Goal: Check status: Check status

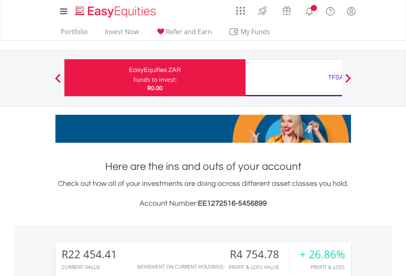
scroll to position [79, 129]
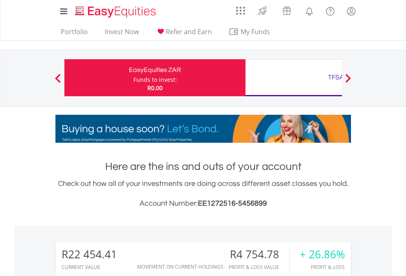
click at [134, 78] on div "Funds to invest:" at bounding box center [156, 80] width 44 height 8
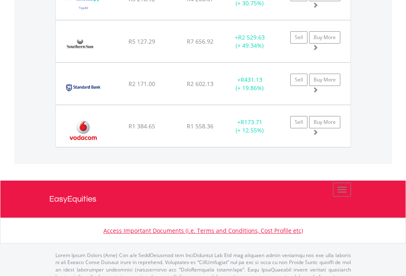
scroll to position [79, 129]
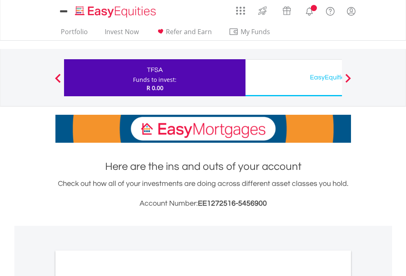
scroll to position [494, 0]
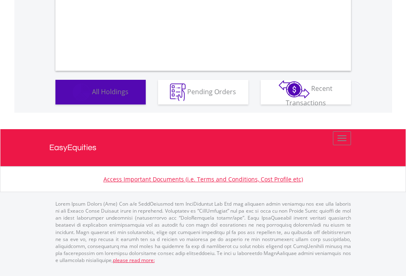
click at [92, 96] on span "All Holdings" at bounding box center [110, 91] width 37 height 9
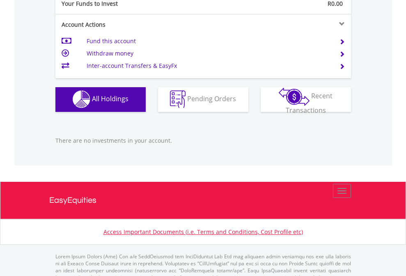
scroll to position [814, 0]
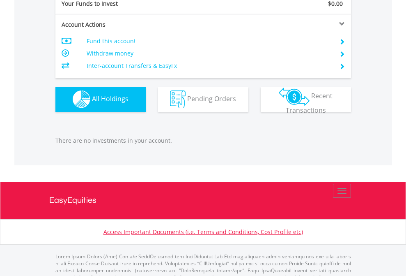
scroll to position [814, 0]
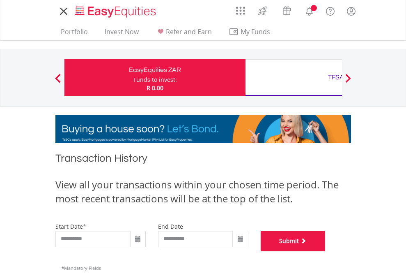
click at [326, 251] on button "Submit" at bounding box center [293, 241] width 65 height 21
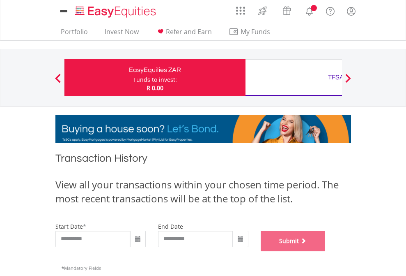
scroll to position [333, 0]
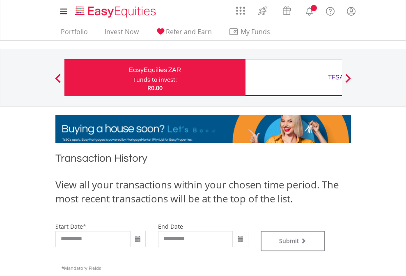
click at [294, 78] on div "TFSA" at bounding box center [336, 77] width 171 height 12
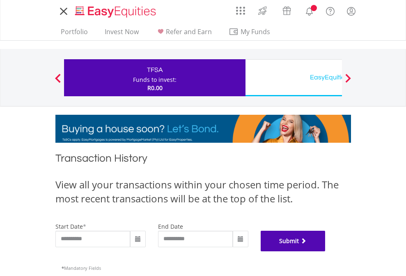
click at [326, 251] on button "Submit" at bounding box center [293, 241] width 65 height 21
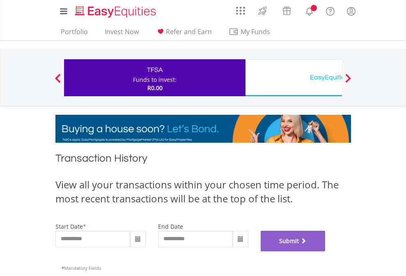
scroll to position [333, 0]
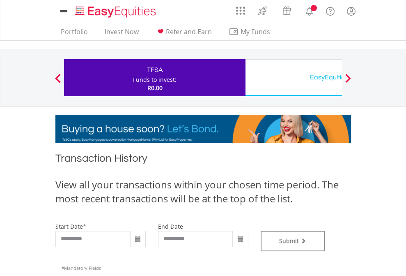
click at [294, 78] on div "EasyEquities USD" at bounding box center [336, 77] width 171 height 12
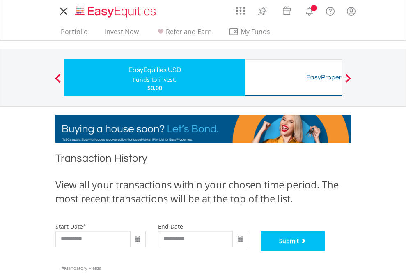
click at [326, 251] on button "Submit" at bounding box center [293, 241] width 65 height 21
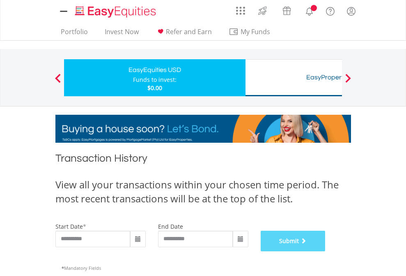
scroll to position [333, 0]
